Goal: Task Accomplishment & Management: Manage account settings

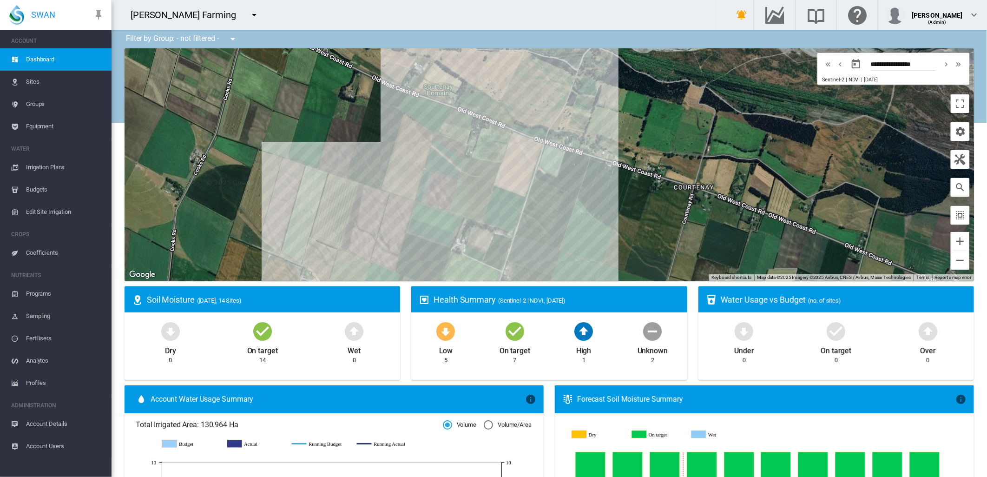
click at [61, 163] on span "Irrigation Plans" at bounding box center [65, 167] width 78 height 22
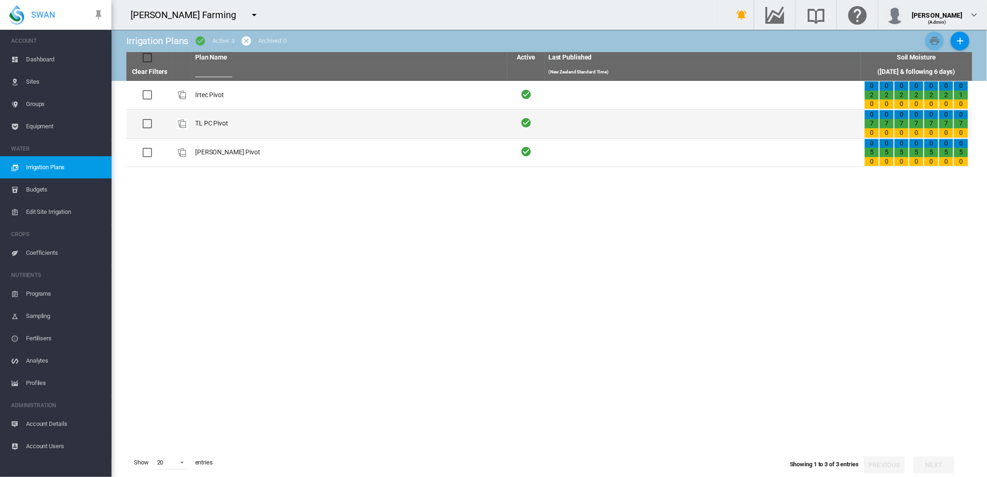
click at [213, 124] on td "TL PC Pivot" at bounding box center [349, 124] width 316 height 28
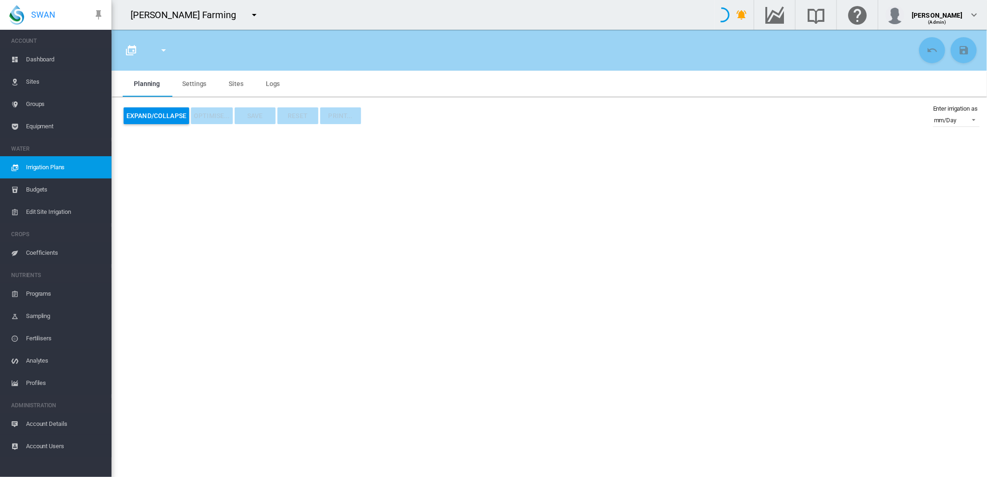
type input "**********"
type input "*"
type input "*****"
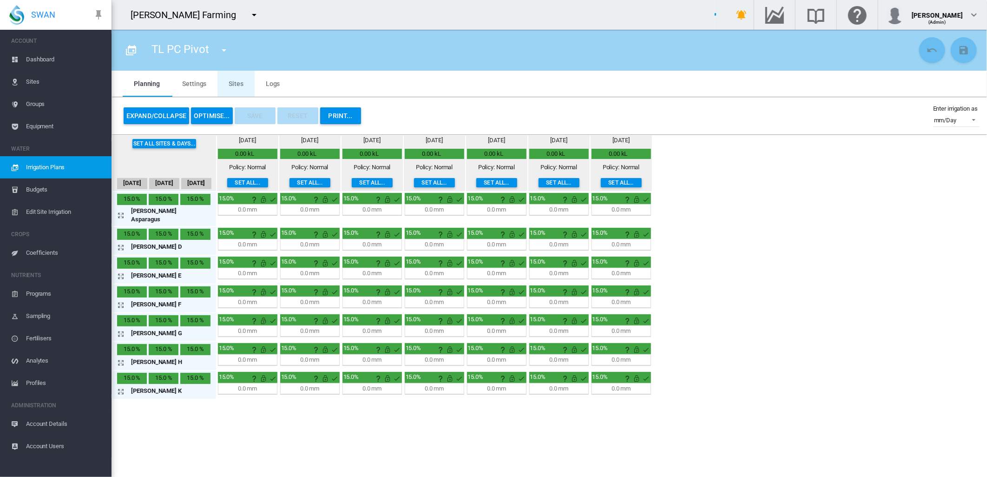
click at [230, 82] on md-tab-item "Sites" at bounding box center [236, 84] width 37 height 26
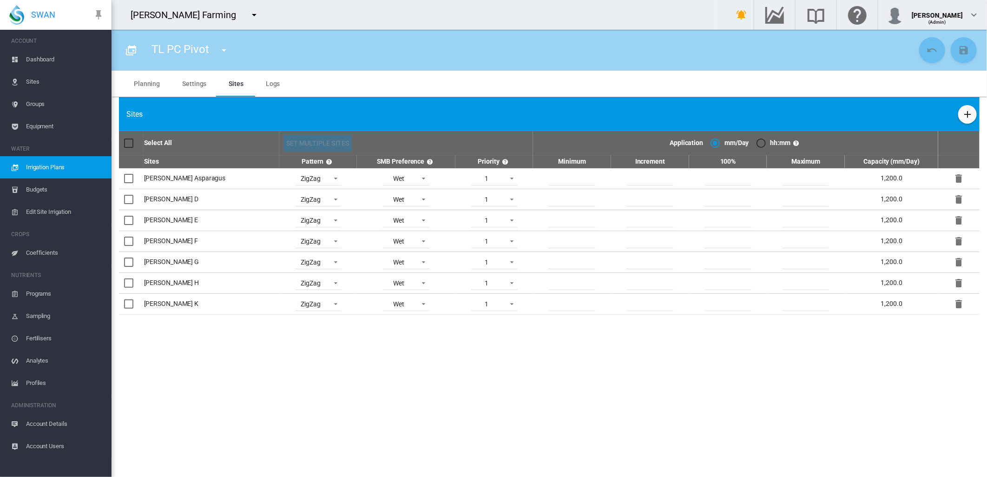
click at [956, 115] on div "Sites" at bounding box center [549, 114] width 861 height 34
click at [964, 112] on md-icon "icon-plus" at bounding box center [967, 114] width 11 height 11
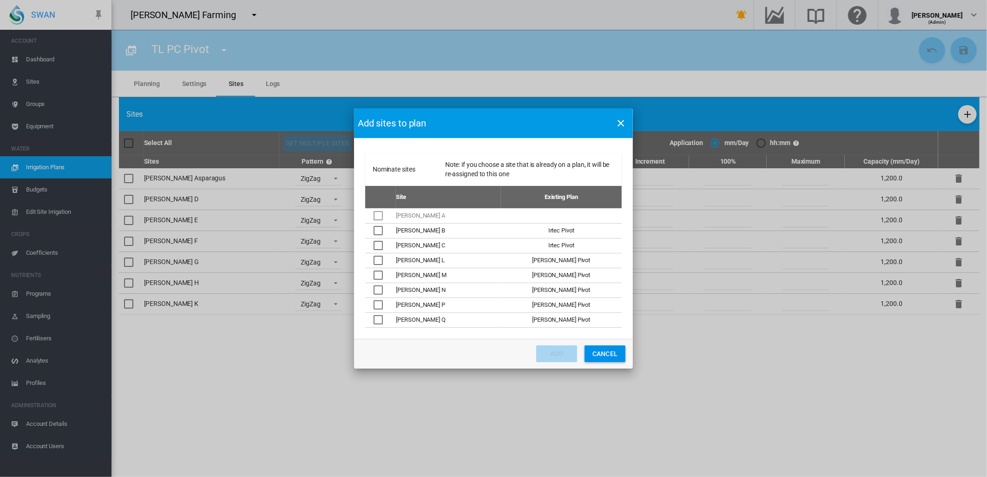
click at [623, 123] on md-icon "icon-close" at bounding box center [620, 123] width 11 height 11
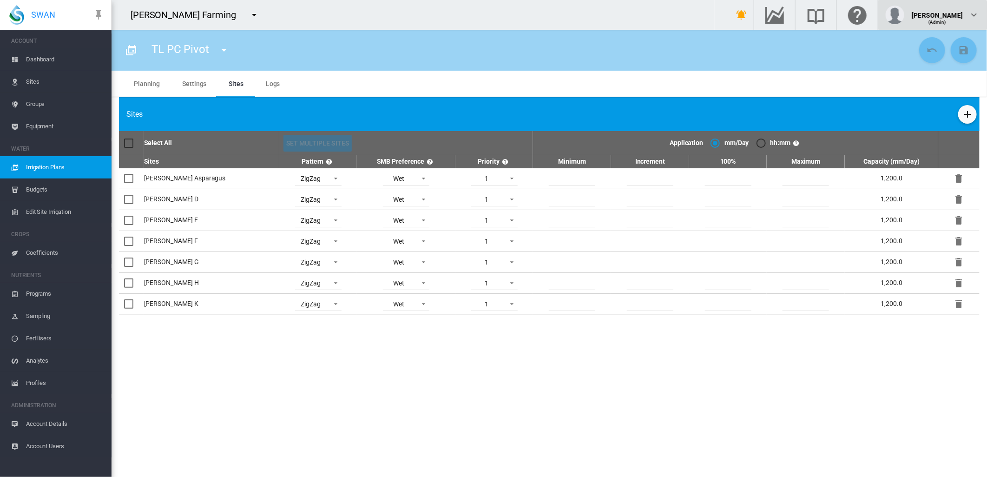
click at [974, 15] on md-icon "icon-chevron-down" at bounding box center [974, 14] width 11 height 11
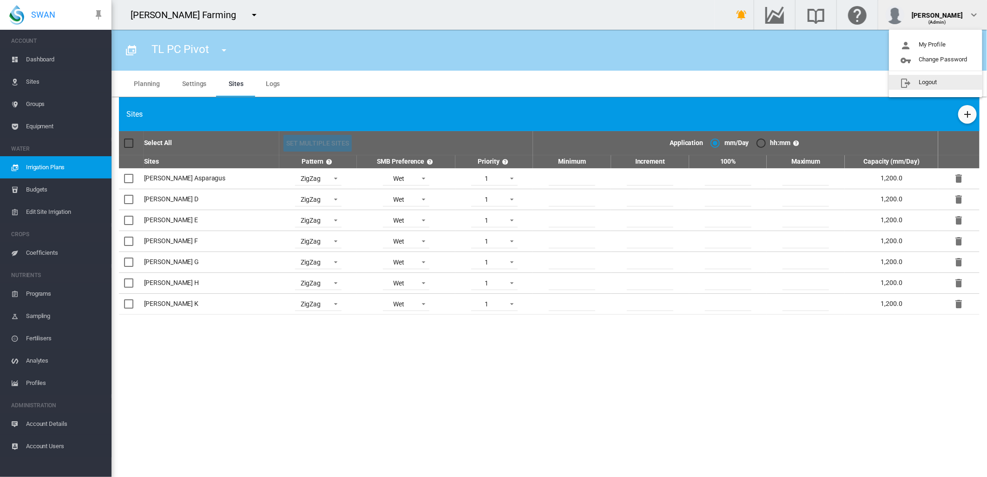
click at [923, 81] on button "Logout" at bounding box center [935, 82] width 93 height 15
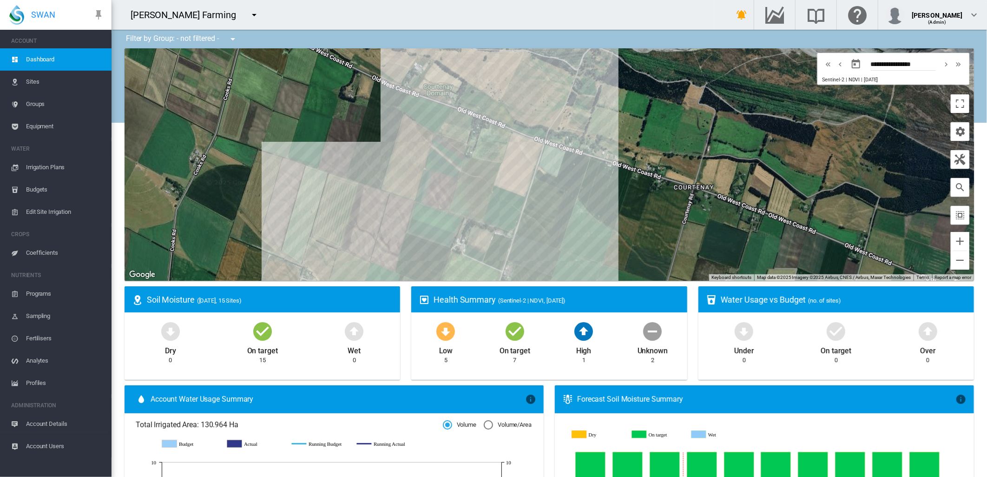
click at [47, 165] on span "Irrigation Plans" at bounding box center [65, 167] width 78 height 22
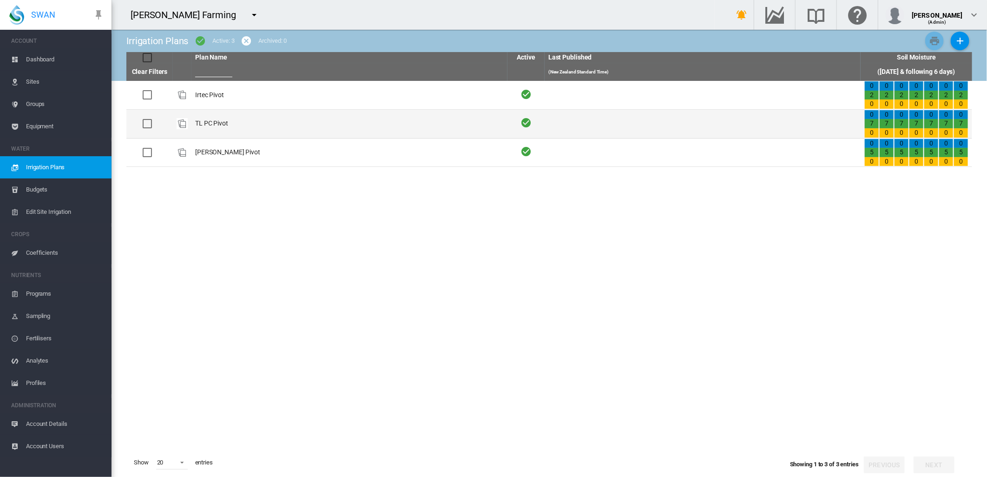
click at [215, 125] on td "TL PC Pivot" at bounding box center [349, 124] width 316 height 28
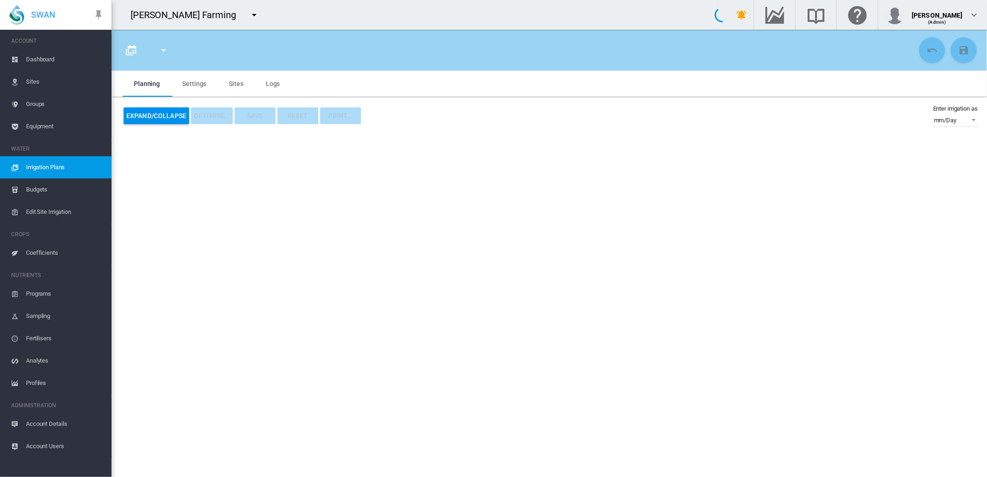
type input "**********"
type input "*"
type input "*****"
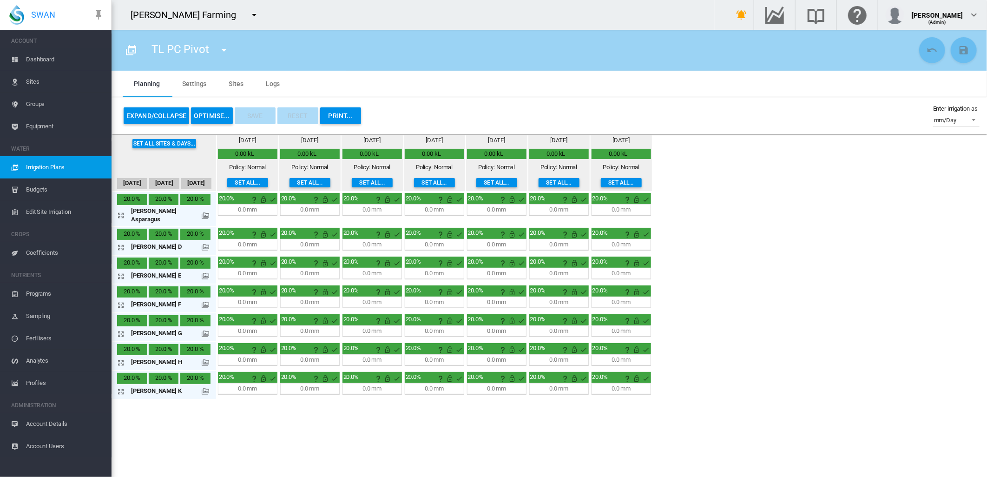
click at [237, 83] on md-tab-item "Sites" at bounding box center [236, 84] width 37 height 26
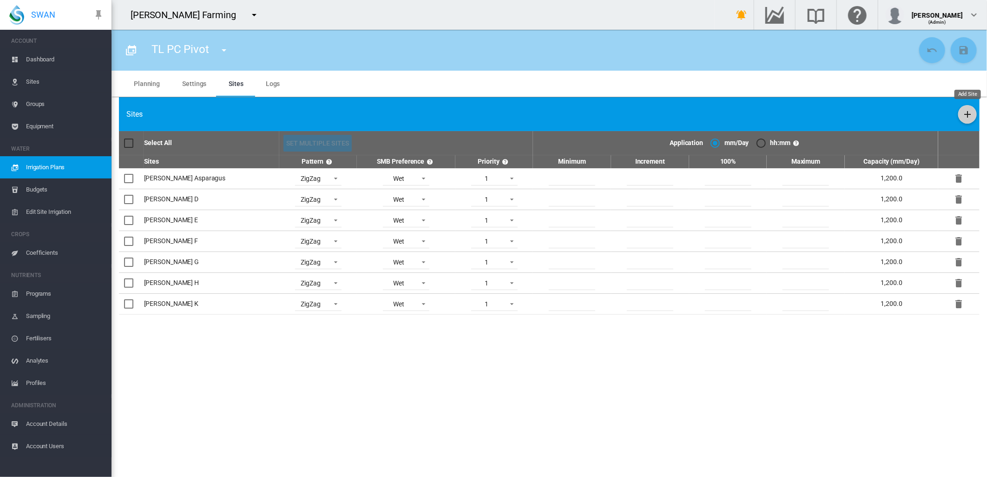
click at [967, 114] on md-icon "icon-plus" at bounding box center [967, 114] width 11 height 11
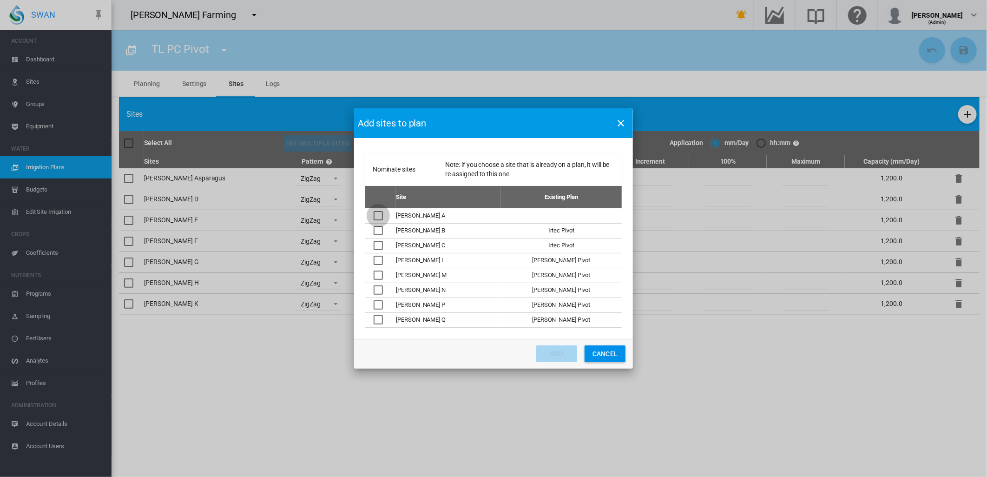
click at [383, 218] on div "Nominate sites ..." at bounding box center [378, 215] width 9 height 9
click at [551, 351] on button "Add" at bounding box center [556, 353] width 41 height 17
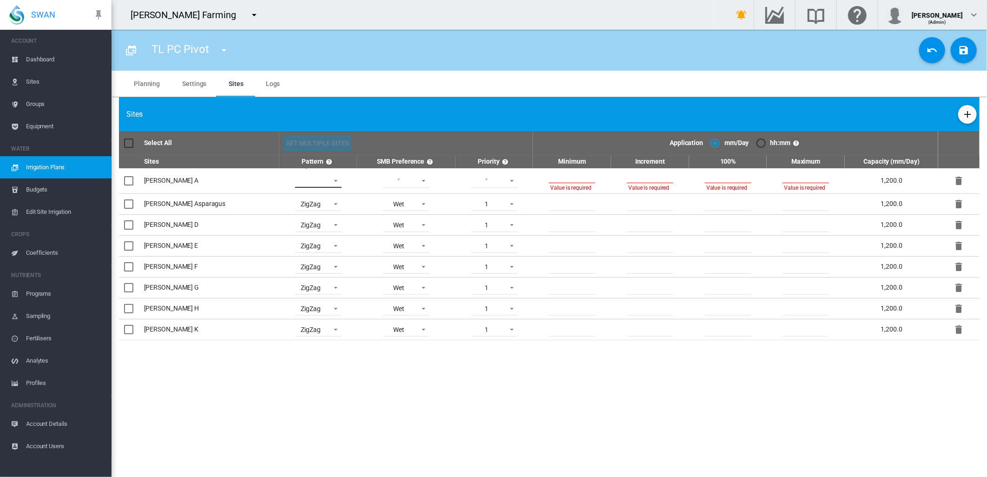
click at [295, 180] on md-select "Lower Middle Upper ZigZag" at bounding box center [318, 181] width 46 height 14
click at [262, 246] on div "ZigZag" at bounding box center [261, 247] width 20 height 9
click at [386, 178] on md-select "Wet Dry" at bounding box center [406, 181] width 46 height 14
click at [353, 183] on div "Wet" at bounding box center [350, 180] width 11 height 9
click at [478, 178] on md-select "1 2 3 4 5" at bounding box center [494, 181] width 46 height 14
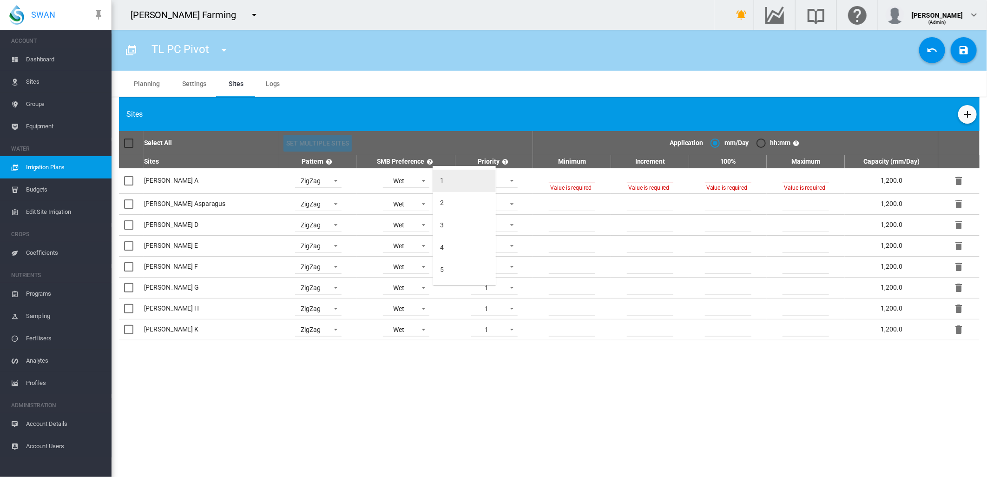
click at [446, 180] on md-option "1" at bounding box center [464, 181] width 63 height 22
click at [557, 178] on input "number" at bounding box center [572, 176] width 46 height 14
type input "*"
click at [634, 172] on input "number" at bounding box center [650, 176] width 46 height 14
type input "*"
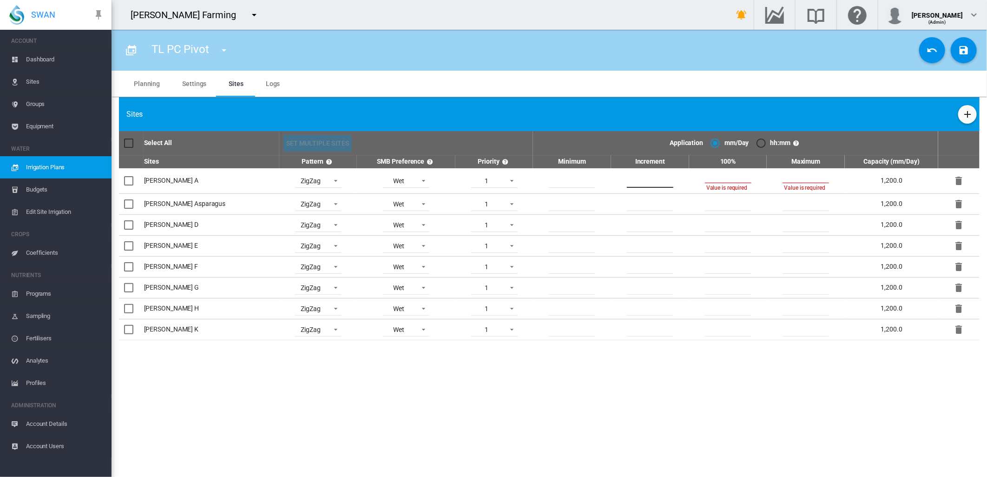
click at [714, 178] on input "number" at bounding box center [728, 176] width 46 height 14
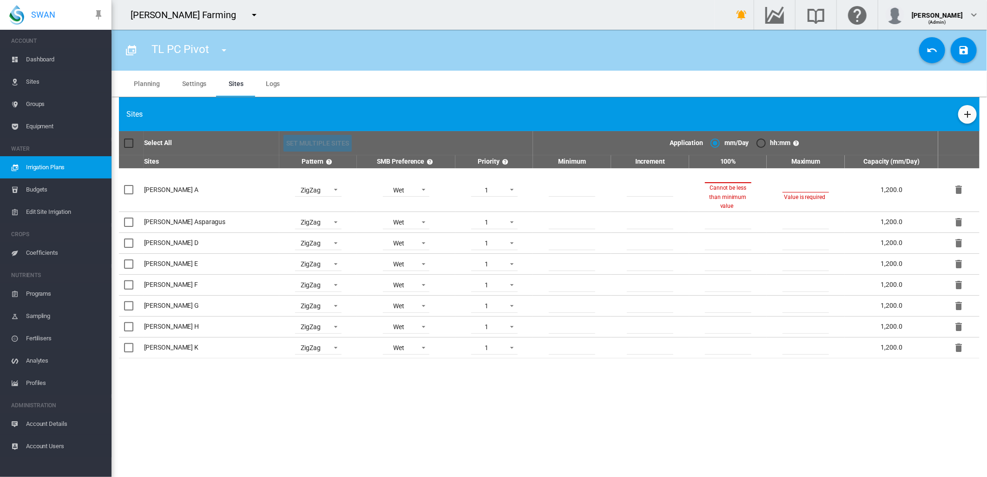
type input "**"
click at [783, 180] on input "number" at bounding box center [806, 185] width 46 height 14
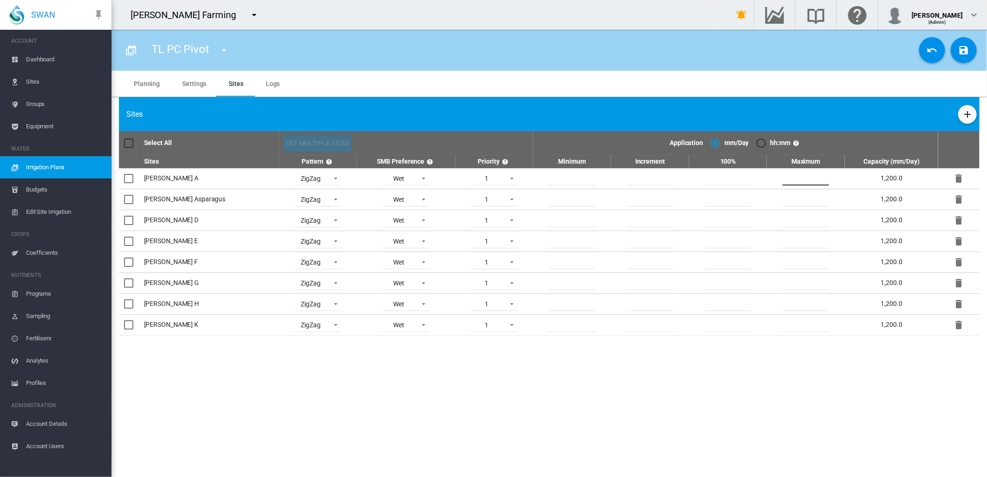
type input "**"
click at [963, 46] on md-icon "icon-content-save" at bounding box center [963, 50] width 11 height 11
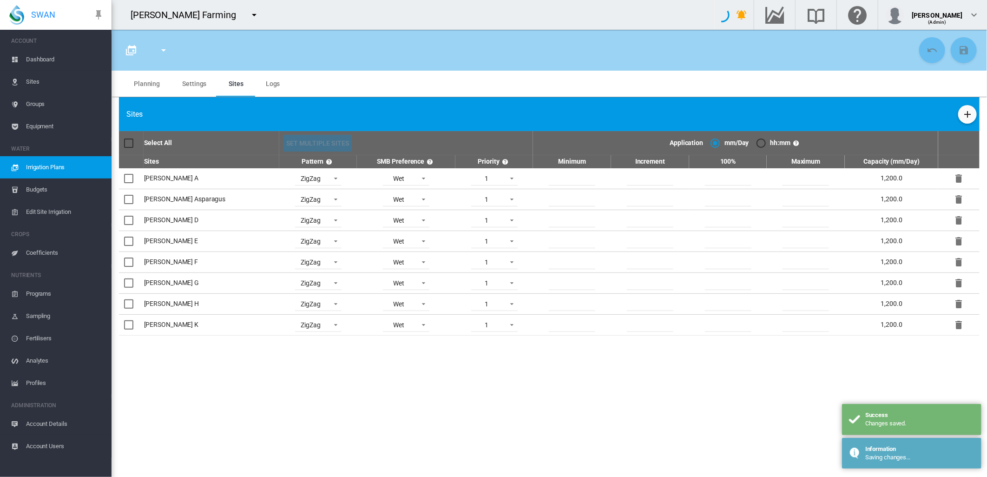
type input "**********"
click at [249, 15] on md-icon "icon-menu-down" at bounding box center [254, 14] width 11 height 11
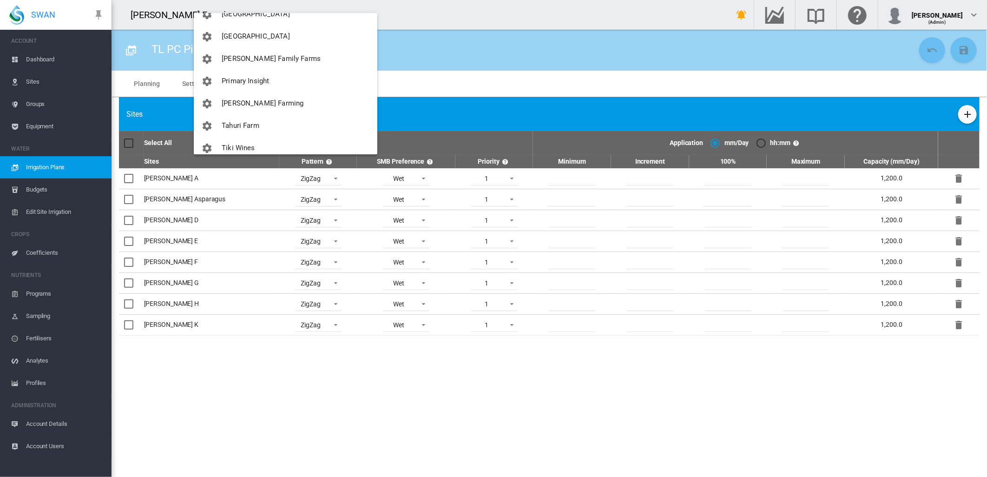
scroll to position [200, 0]
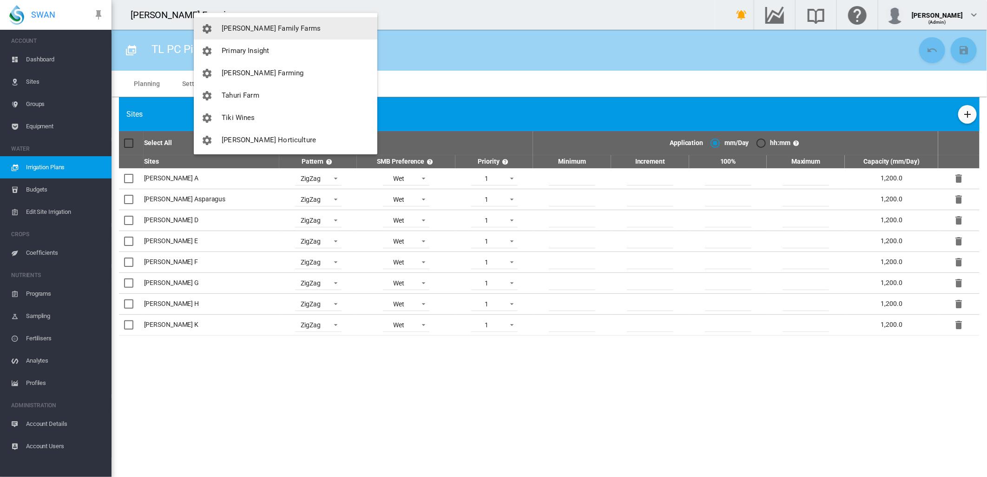
click at [249, 25] on span "[PERSON_NAME] Family Farms" at bounding box center [271, 28] width 99 height 8
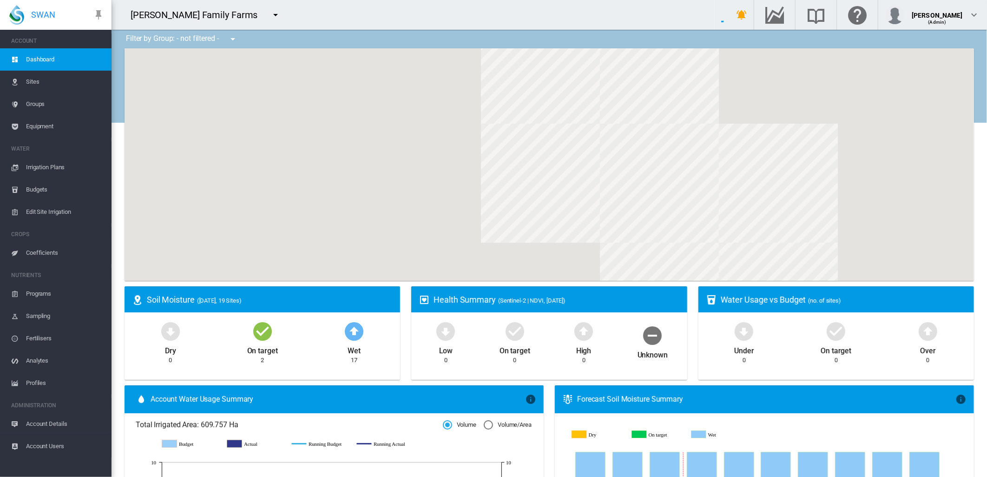
click at [42, 123] on span "Equipment" at bounding box center [65, 126] width 78 height 22
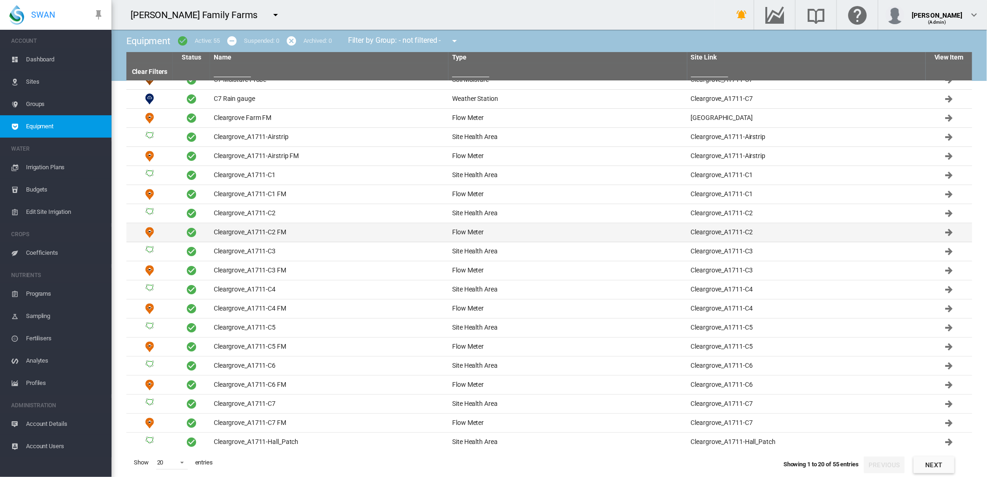
scroll to position [14, 0]
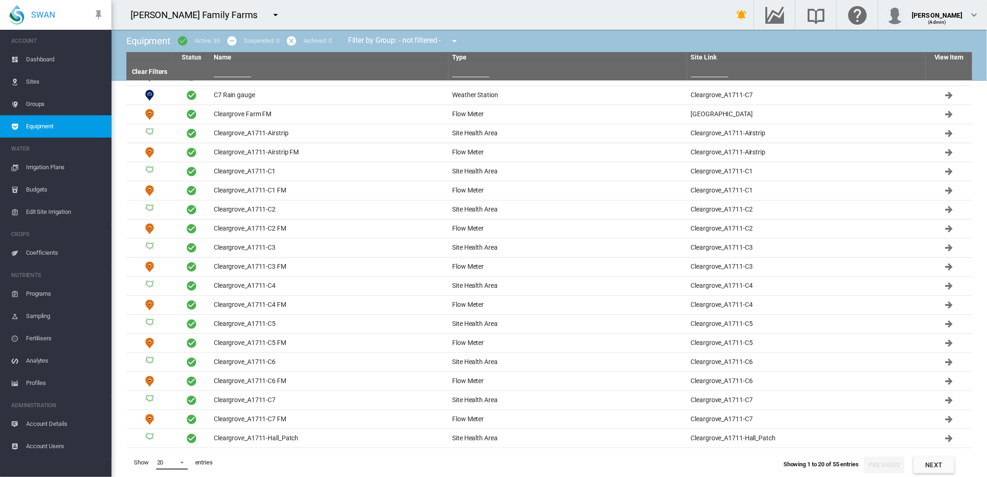
click at [182, 462] on span at bounding box center [179, 461] width 11 height 8
click at [161, 438] on div "100" at bounding box center [162, 439] width 10 height 8
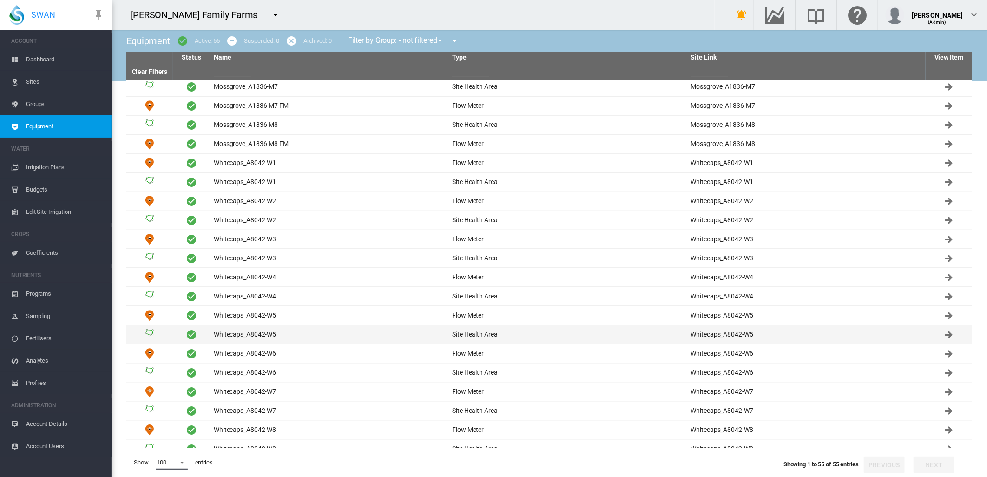
scroll to position [683, 0]
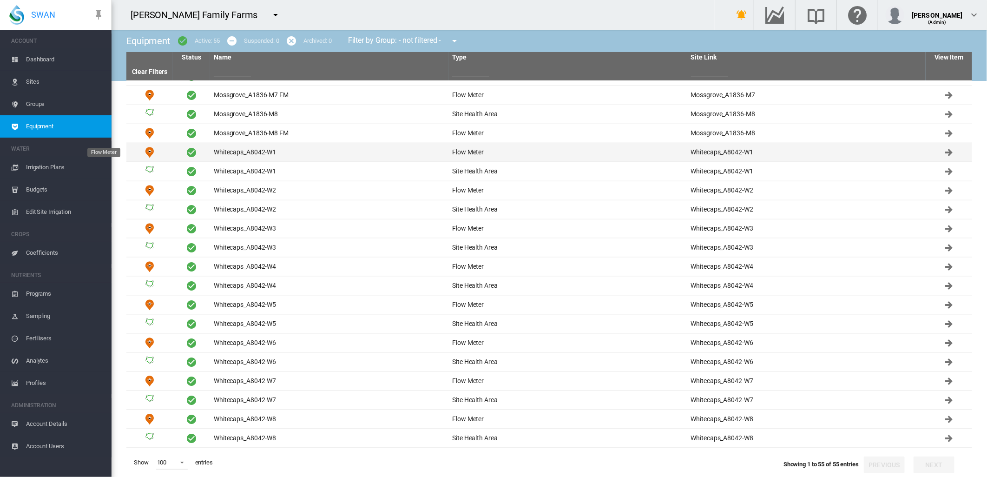
click at [150, 152] on img "Flow Meter" at bounding box center [149, 152] width 11 height 11
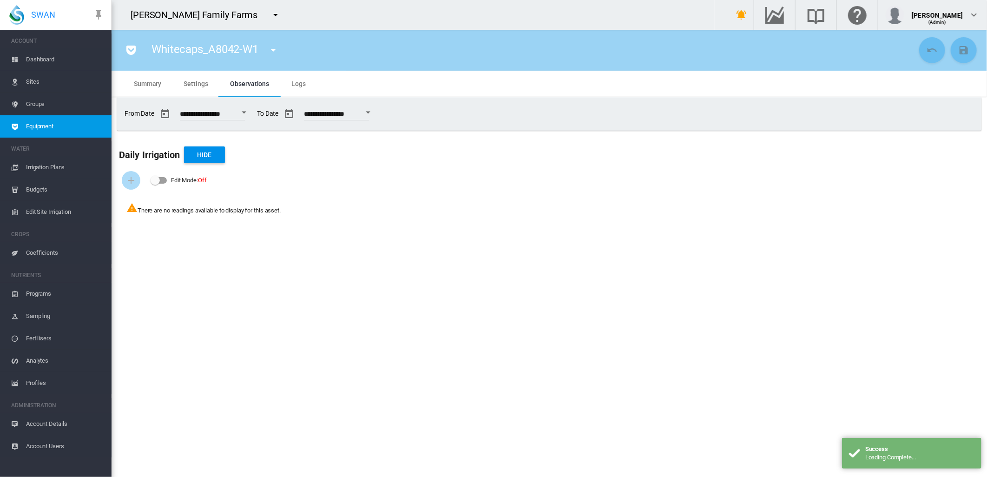
click at [202, 86] on span "Settings" at bounding box center [196, 83] width 24 height 7
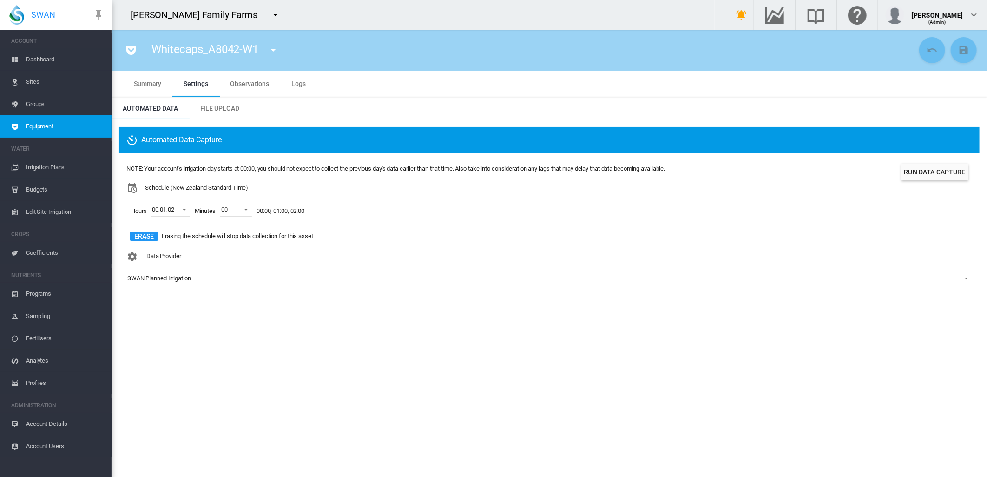
click at [236, 427] on section "Whitecaps_A8042-W1 C7 Moisture Probe (Soil Moisture) C7 Rain gauge (Weather Sta…" at bounding box center [550, 253] width 876 height 447
click at [827, 15] on md-icon "Search the knowledge base" at bounding box center [816, 14] width 22 height 11
click at [973, 13] on md-icon "icon-chevron-down" at bounding box center [974, 14] width 11 height 11
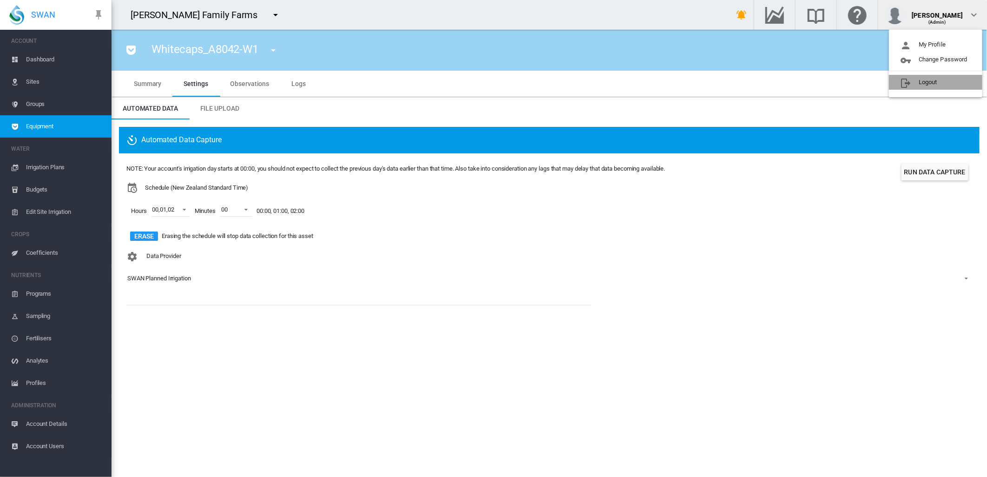
click at [921, 81] on button "Logout" at bounding box center [935, 82] width 93 height 15
